Goal: Transaction & Acquisition: Purchase product/service

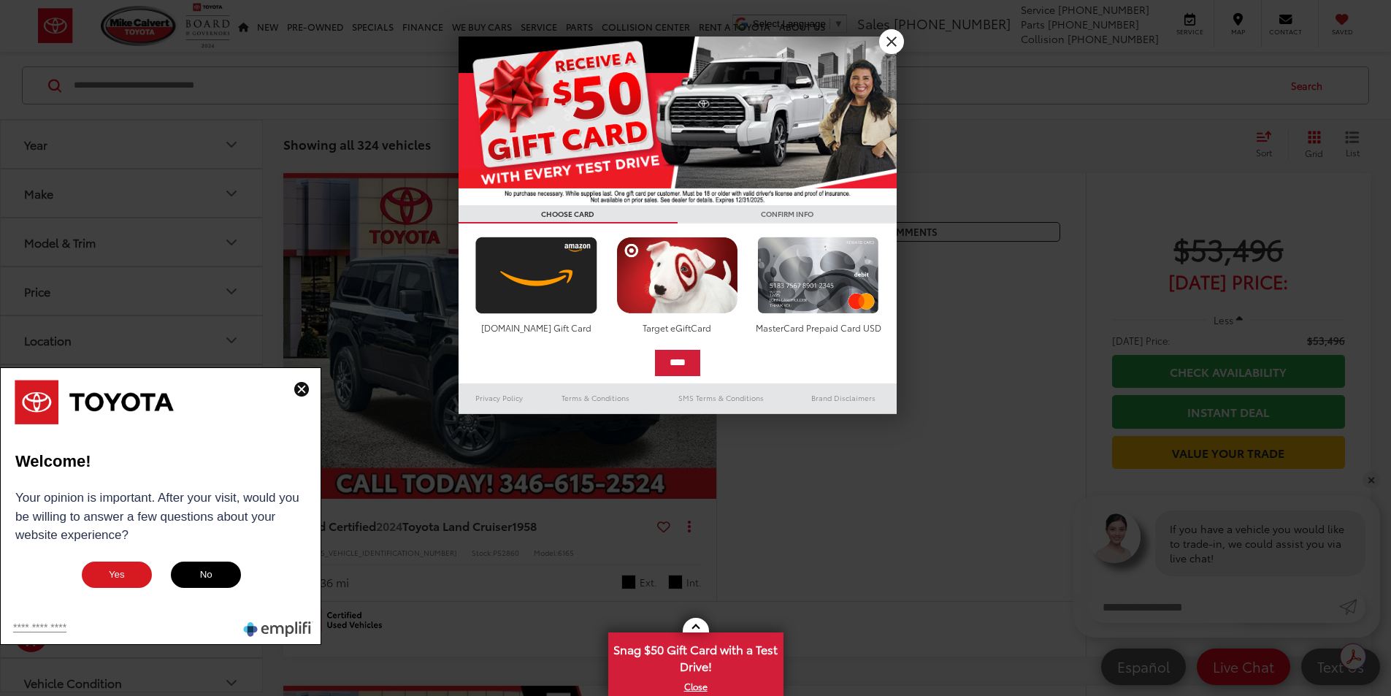
click at [207, 578] on button "No" at bounding box center [205, 574] width 73 height 29
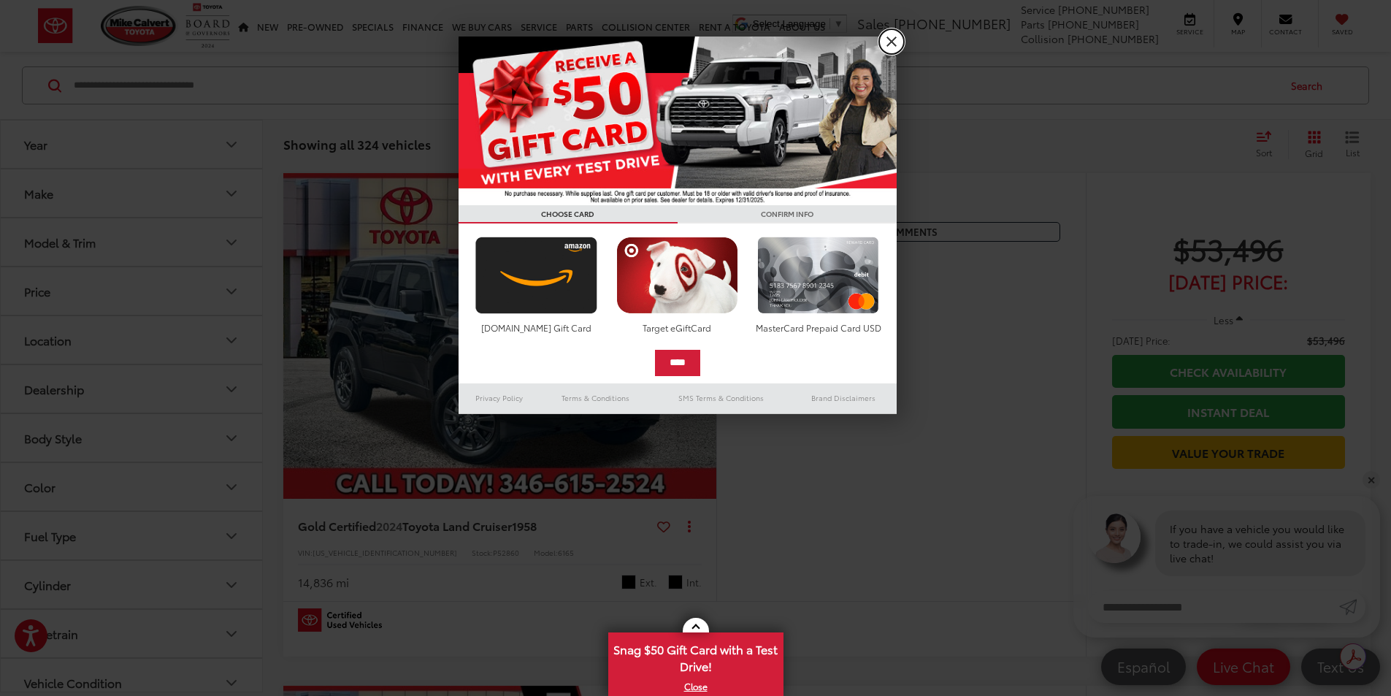
click at [900, 40] on link "X" at bounding box center [891, 41] width 25 height 25
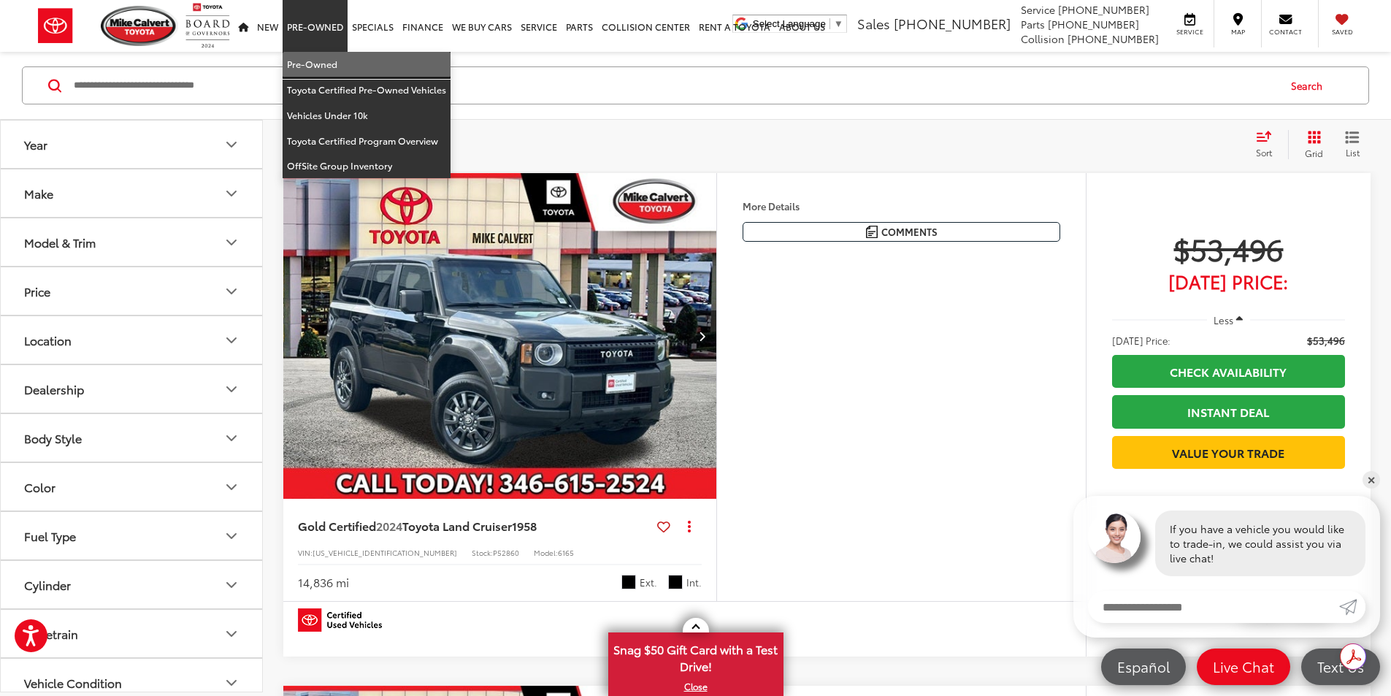
click at [325, 60] on link "Pre-Owned" at bounding box center [367, 65] width 168 height 26
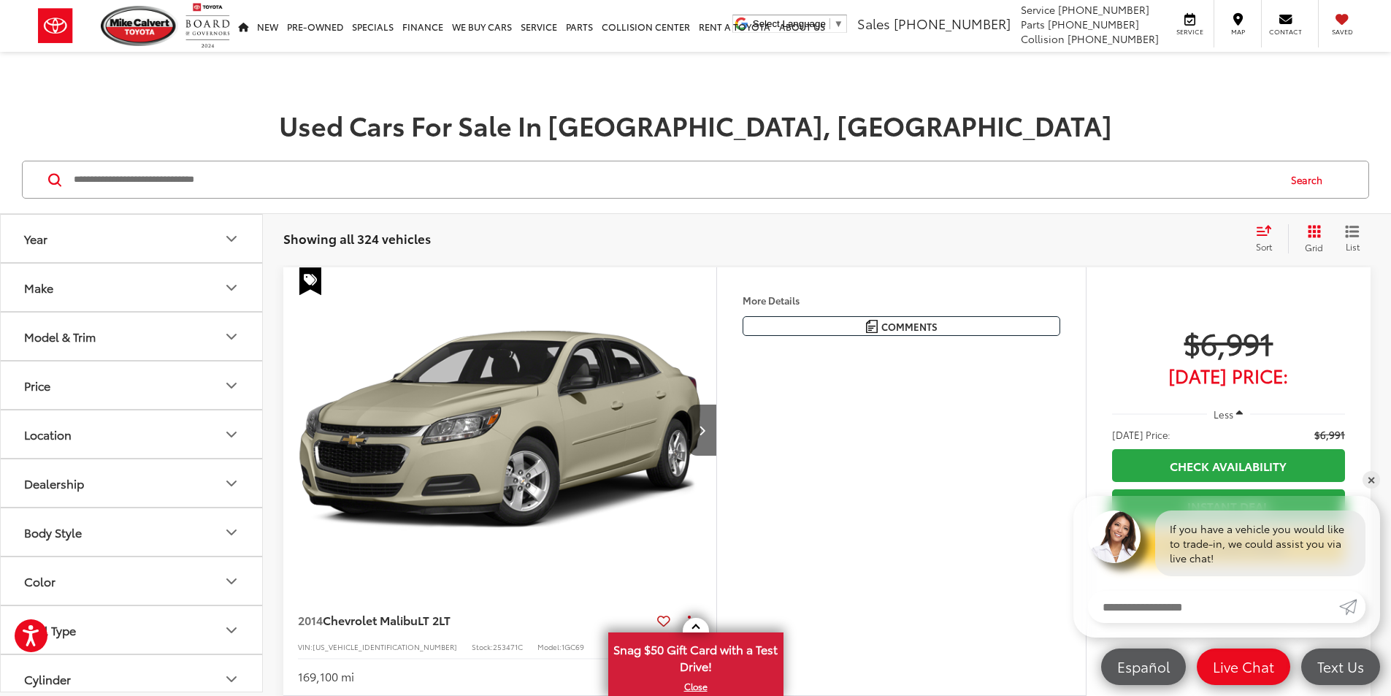
click at [234, 391] on icon "Price" at bounding box center [232, 386] width 18 height 18
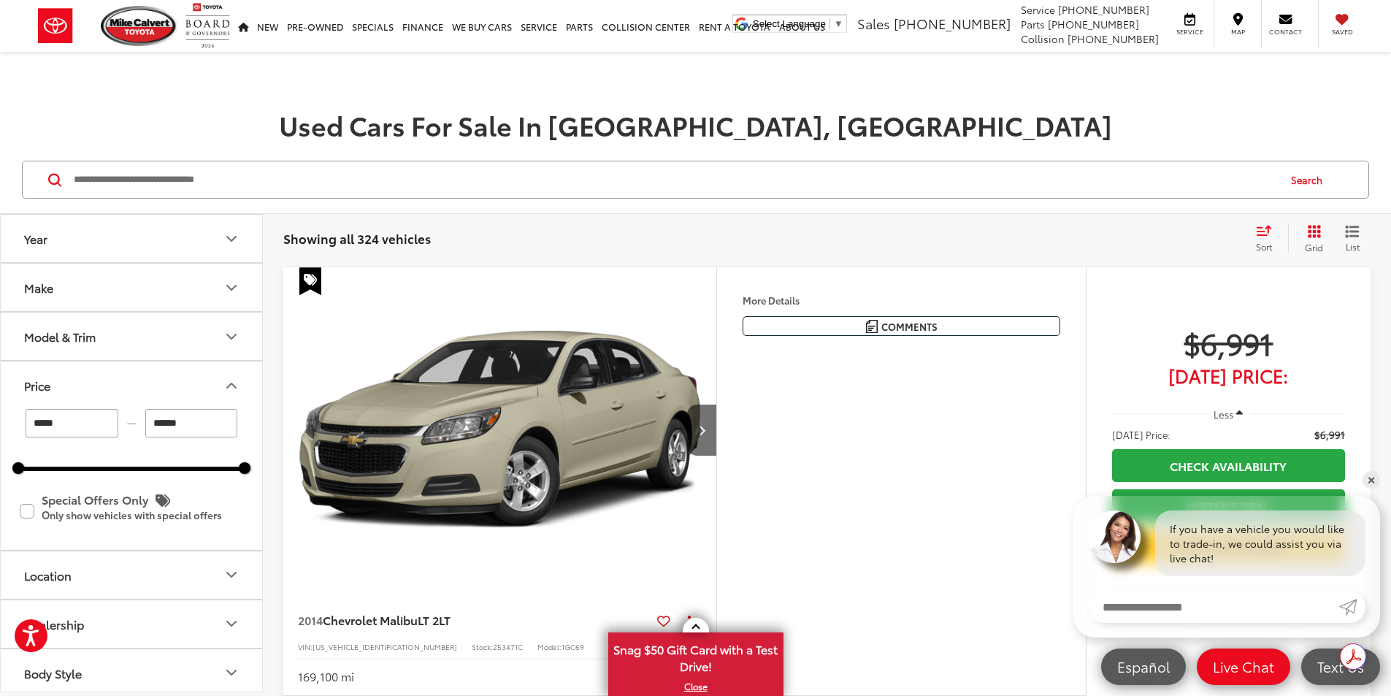
drag, startPoint x: 214, startPoint y: 425, endPoint x: 120, endPoint y: 426, distance: 94.2
click at [120, 426] on div "***** — ******" at bounding box center [131, 423] width 226 height 28
type input "*****"
drag, startPoint x: 101, startPoint y: 421, endPoint x: -4, endPoint y: 427, distance: 104.6
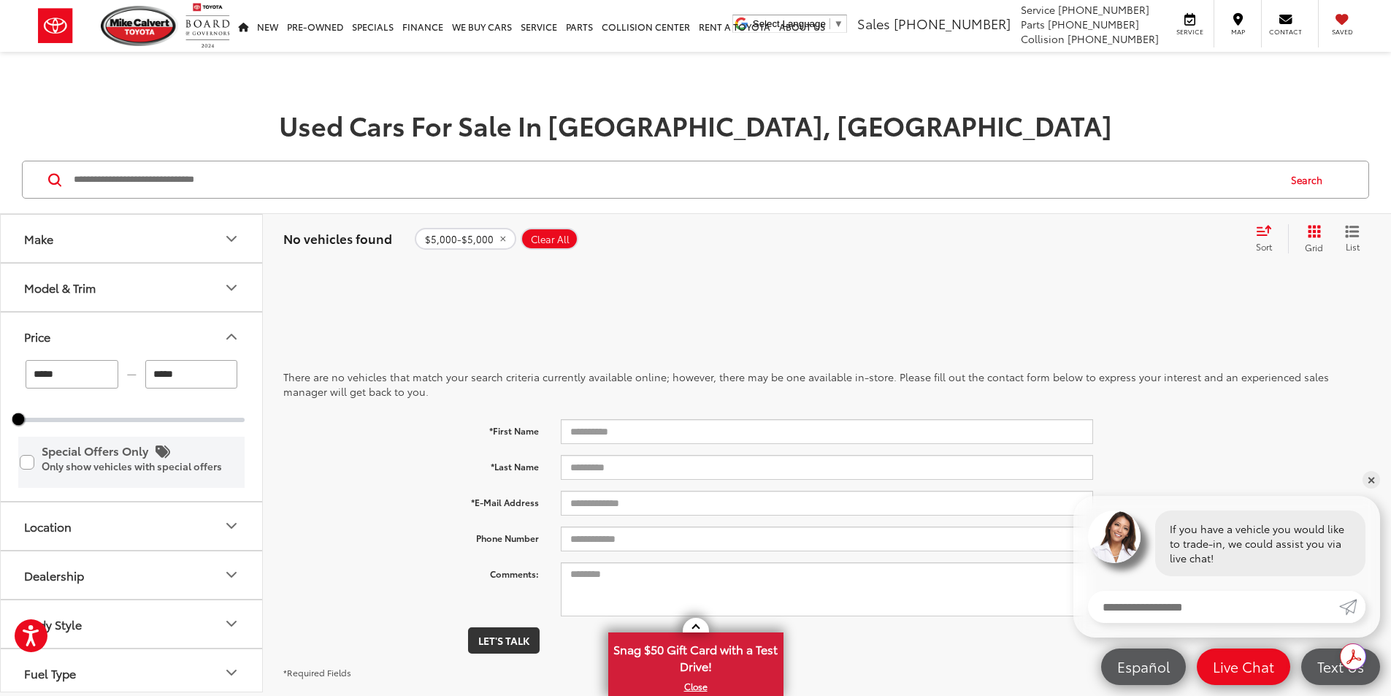
type input "*"
click at [1016, 310] on div "There are no vehicles that match your search criteria currently available onlin…" at bounding box center [826, 516] width 1087 height 441
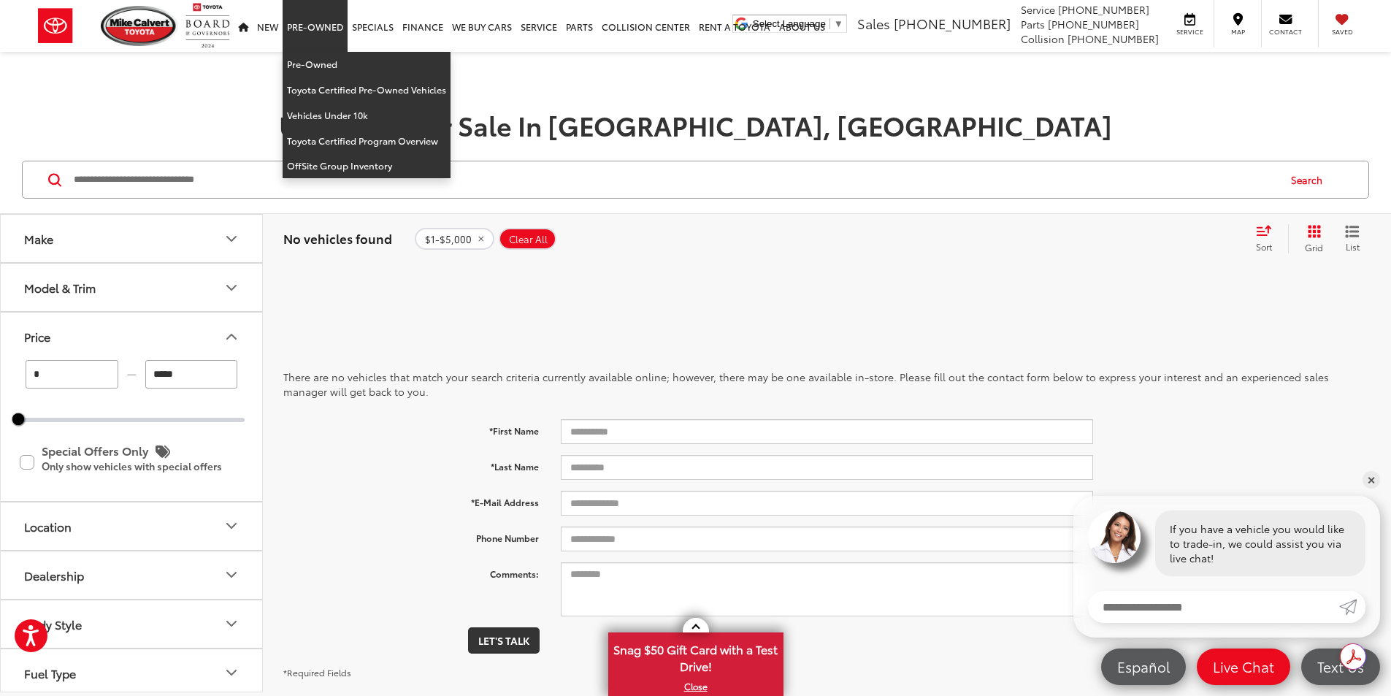
click at [307, 29] on link "Pre-Owned" at bounding box center [315, 26] width 65 height 52
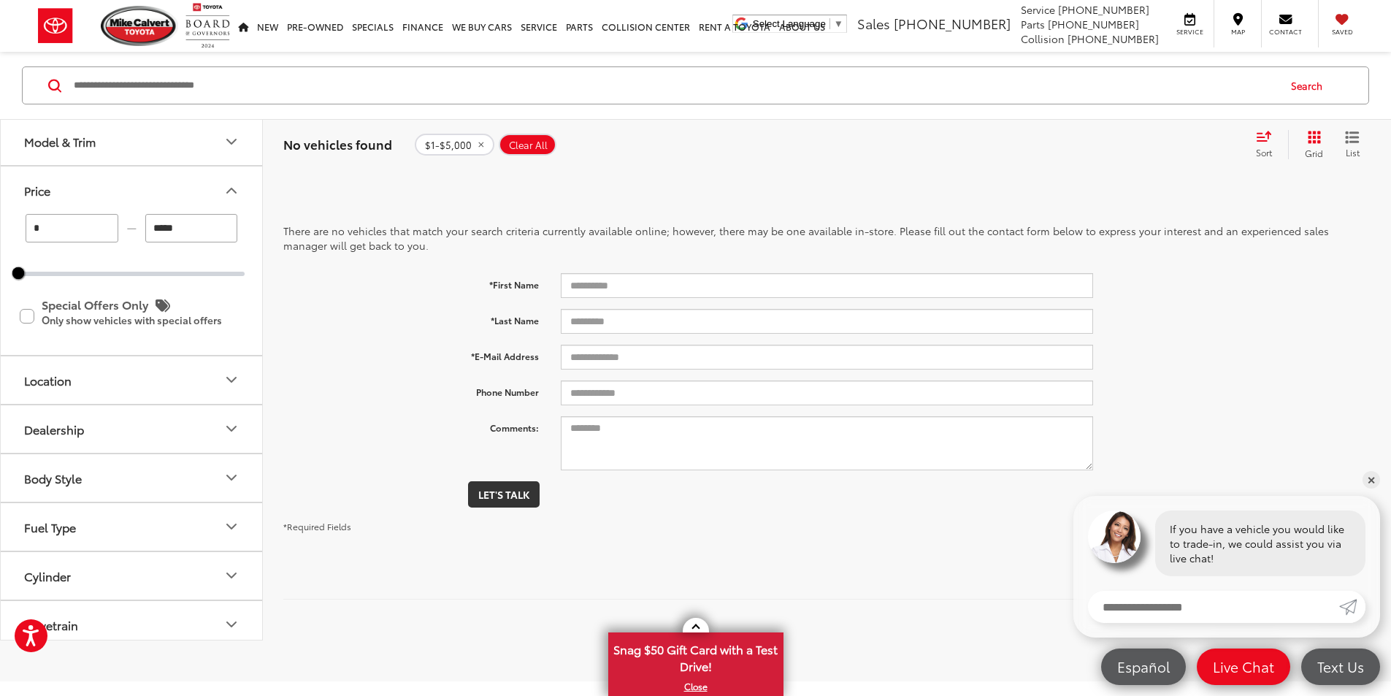
scroll to position [219, 0]
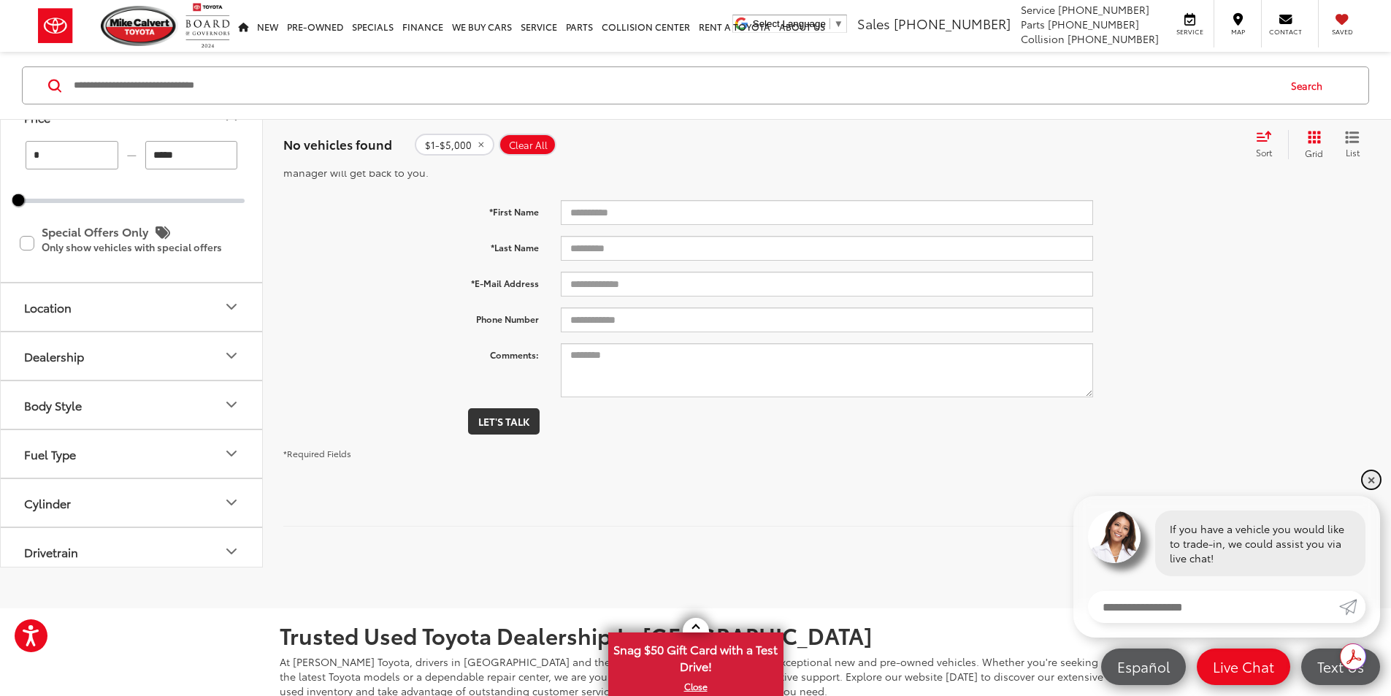
click at [1366, 480] on link "✕" at bounding box center [1372, 480] width 18 height 18
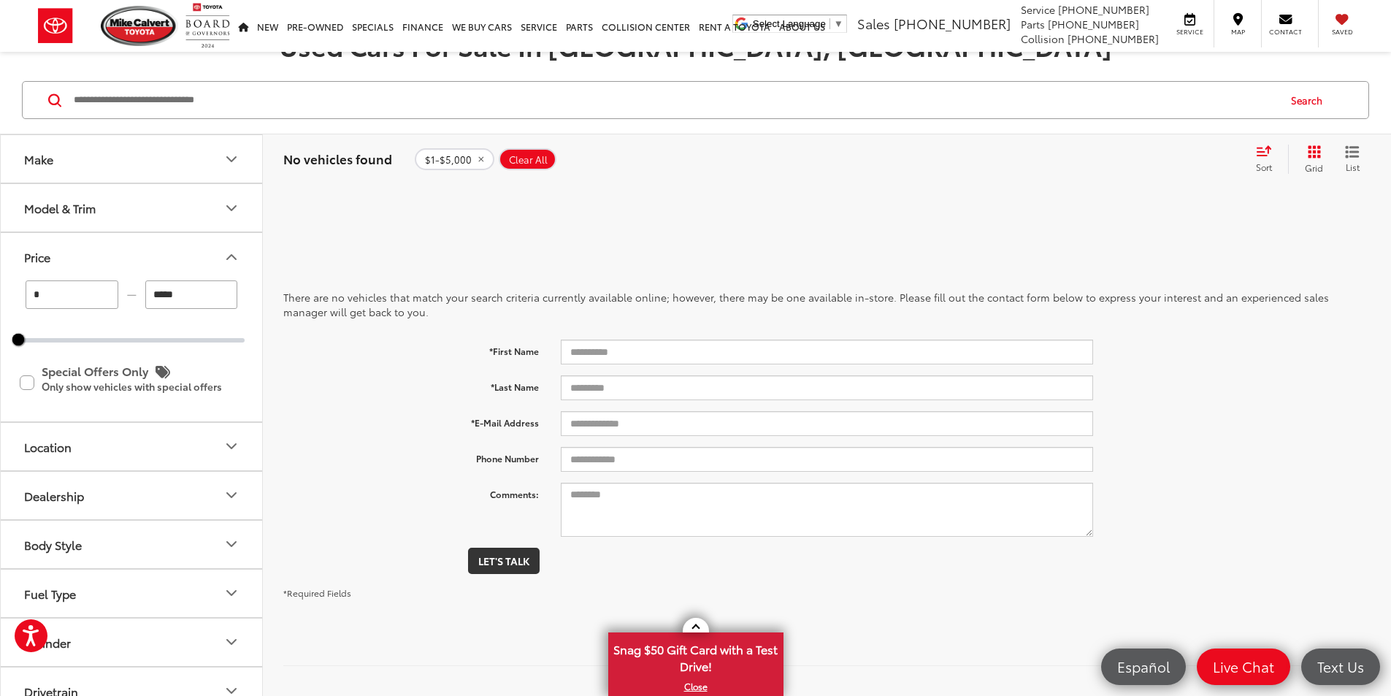
scroll to position [0, 0]
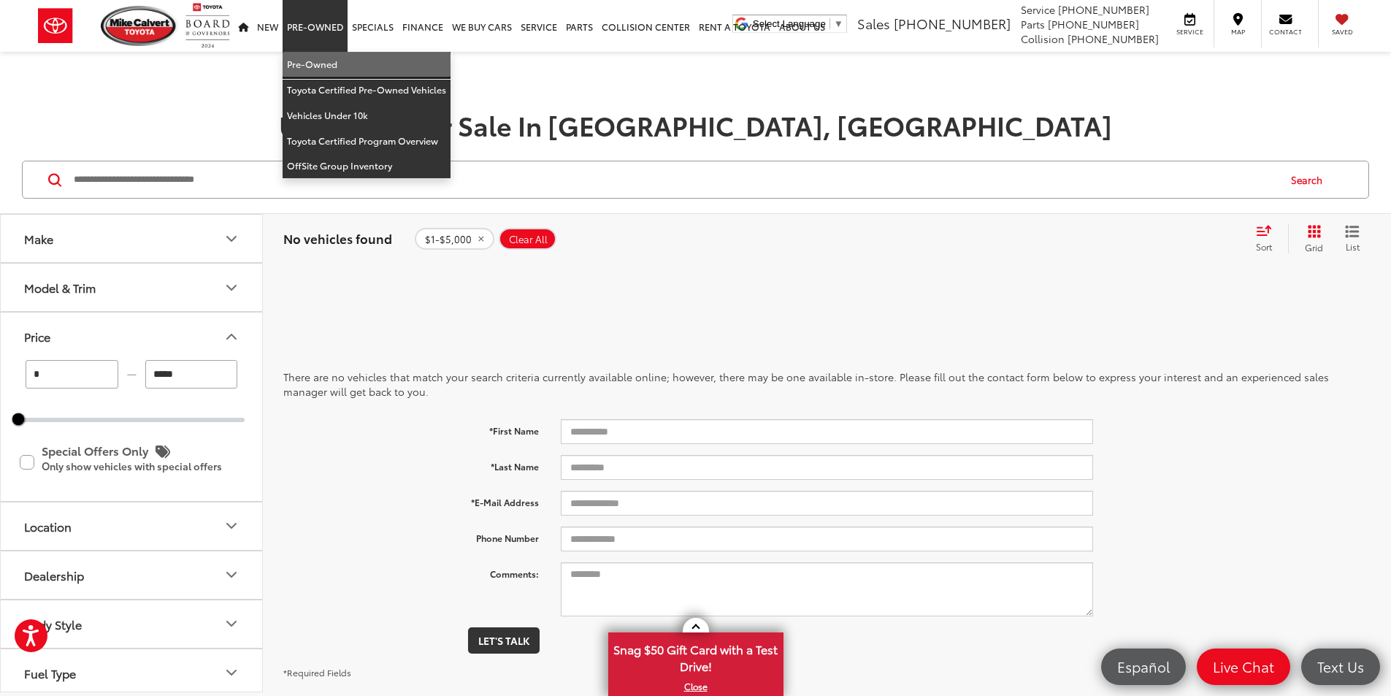
click at [313, 63] on link "Pre-Owned" at bounding box center [367, 65] width 168 height 26
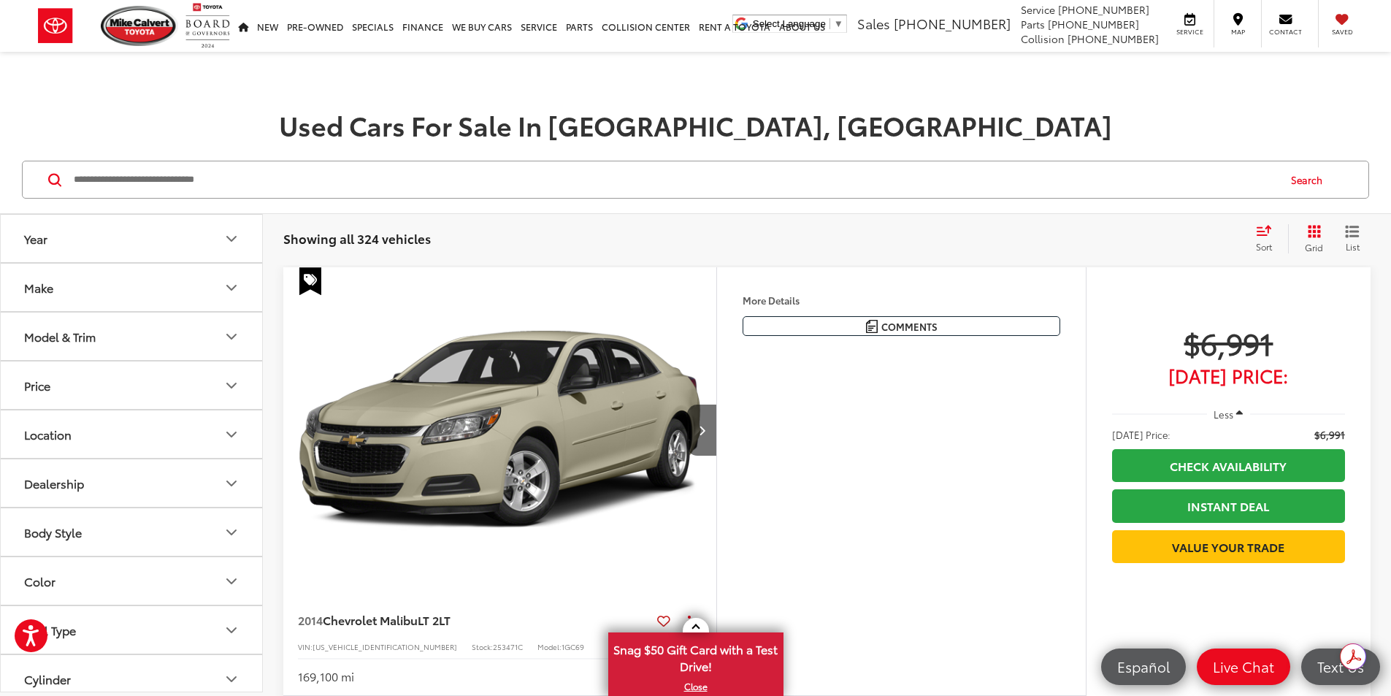
click at [1268, 234] on icon "Select sort value" at bounding box center [1264, 230] width 16 height 11
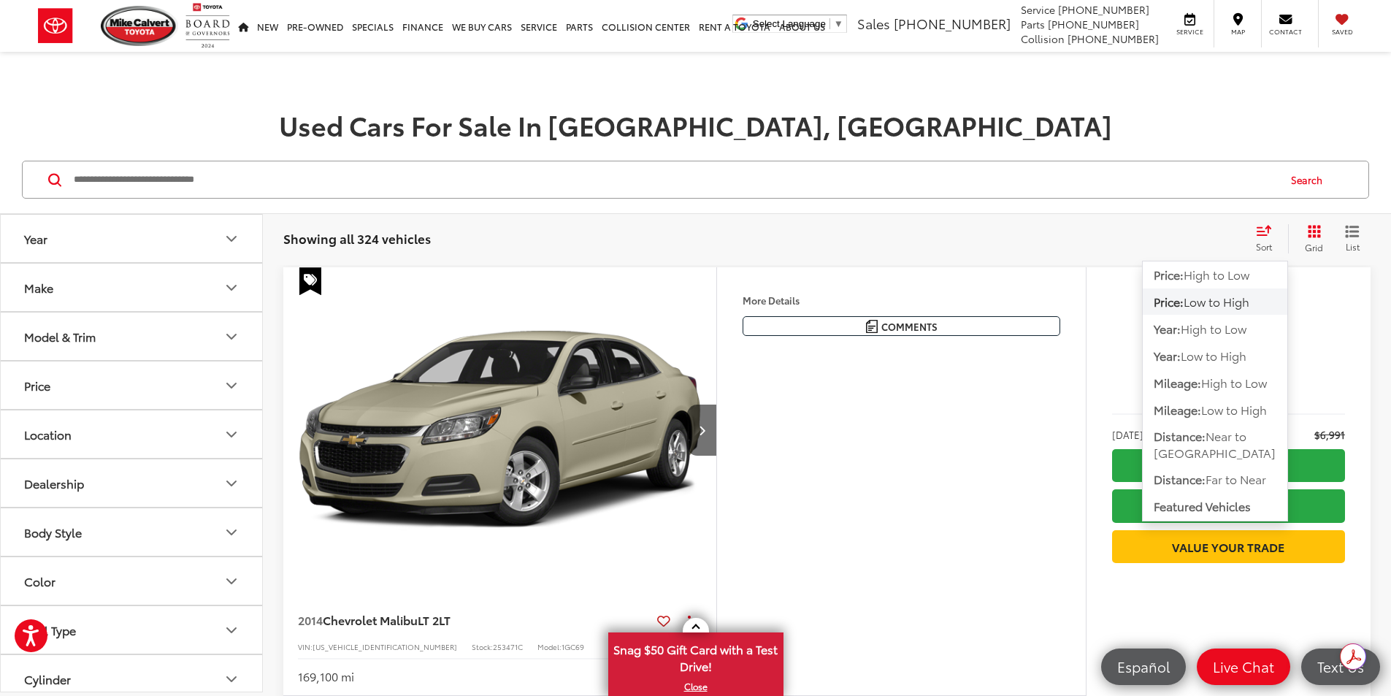
click at [1248, 302] on span "Low to High" at bounding box center [1217, 301] width 66 height 17
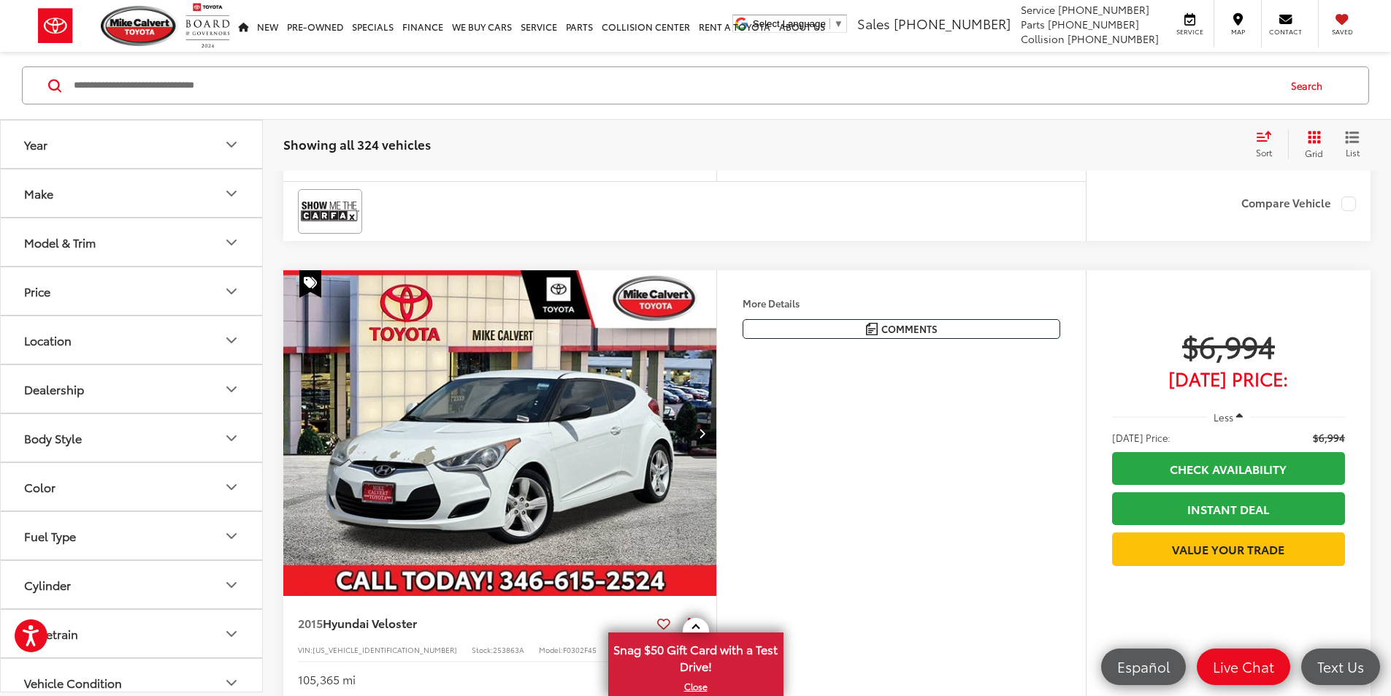
scroll to position [2556, 0]
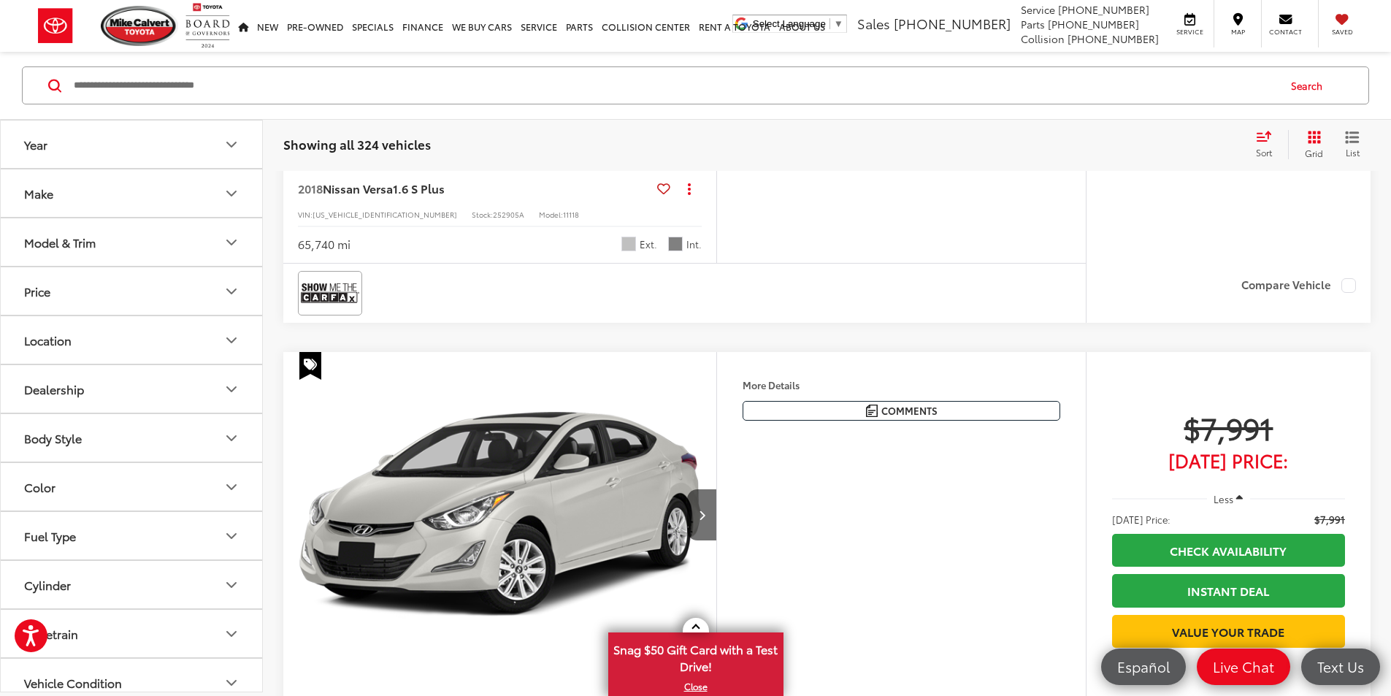
scroll to position [3745, 0]
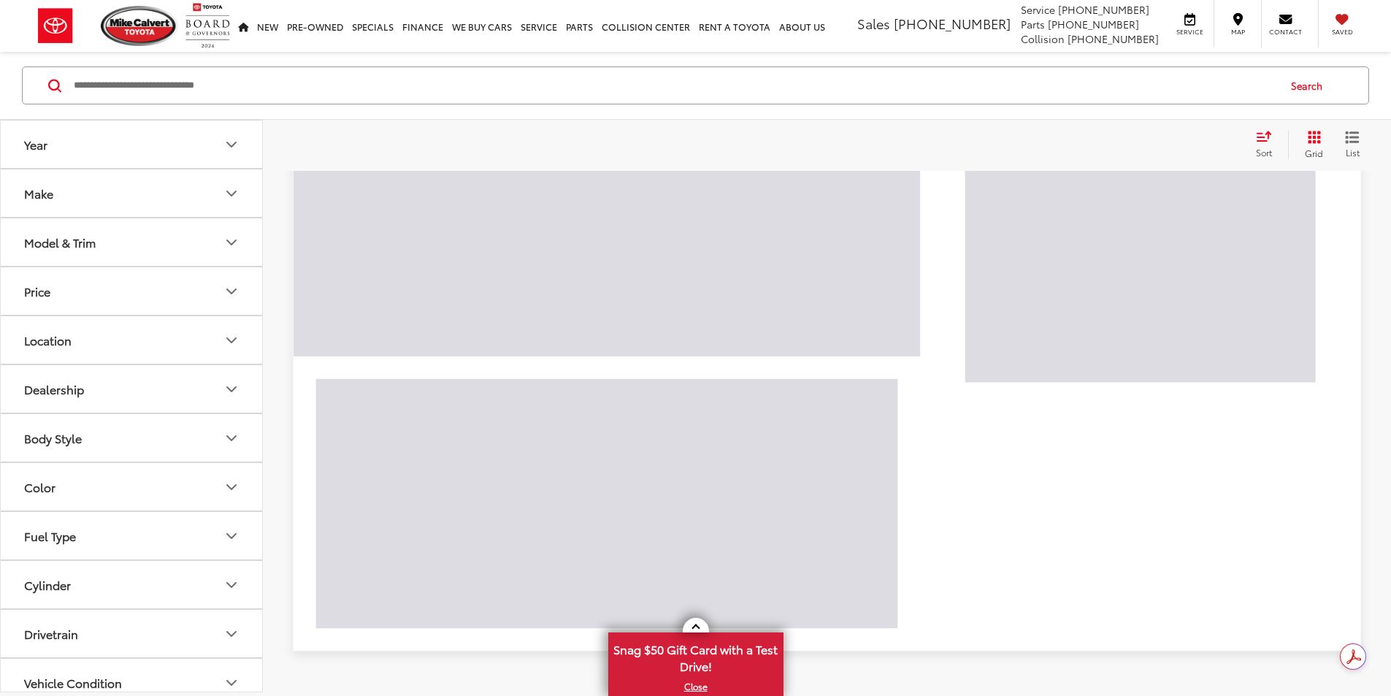
scroll to position [200, 0]
